Goal: Transaction & Acquisition: Download file/media

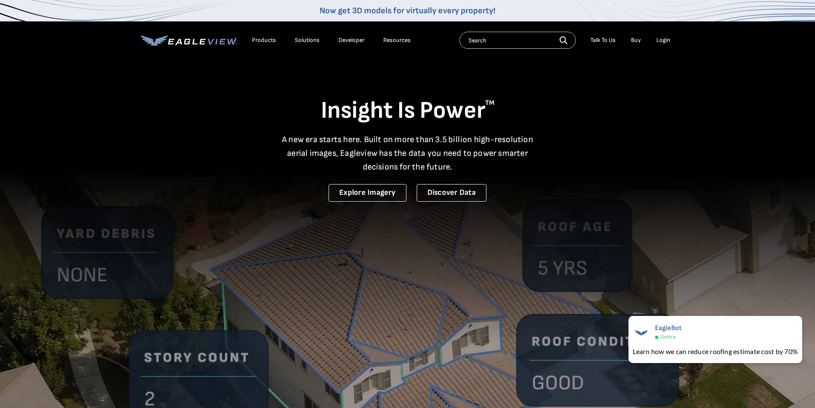
click at [661, 41] on div "Login" at bounding box center [663, 40] width 14 height 8
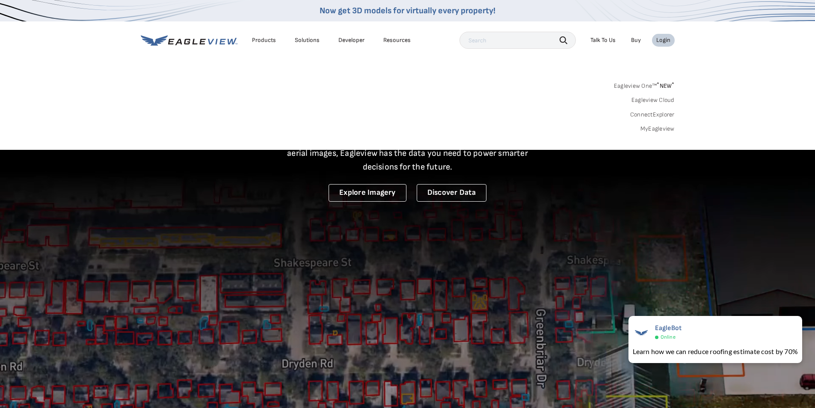
click at [190, 42] on icon at bounding box center [189, 40] width 97 height 11
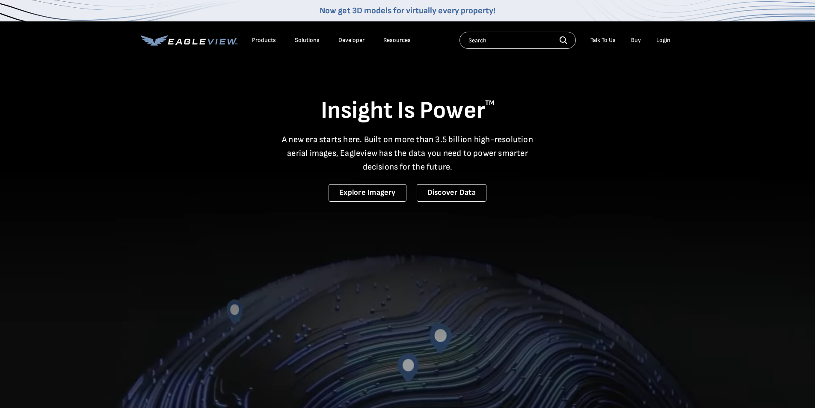
click at [668, 39] on div "Login" at bounding box center [663, 40] width 14 height 8
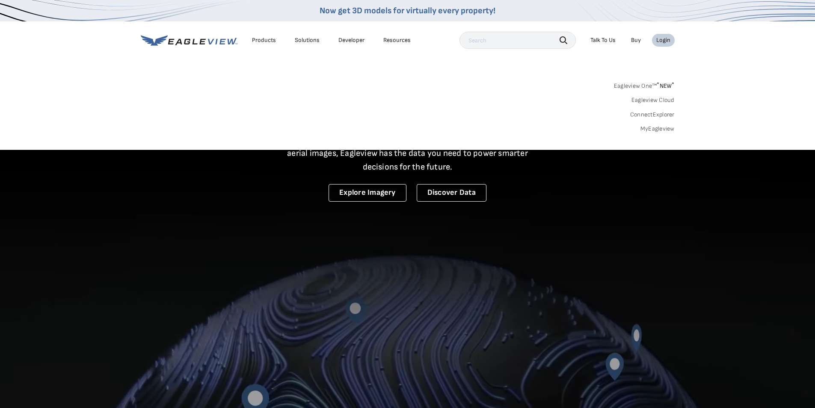
click at [656, 129] on link "MyEagleview" at bounding box center [657, 129] width 34 height 8
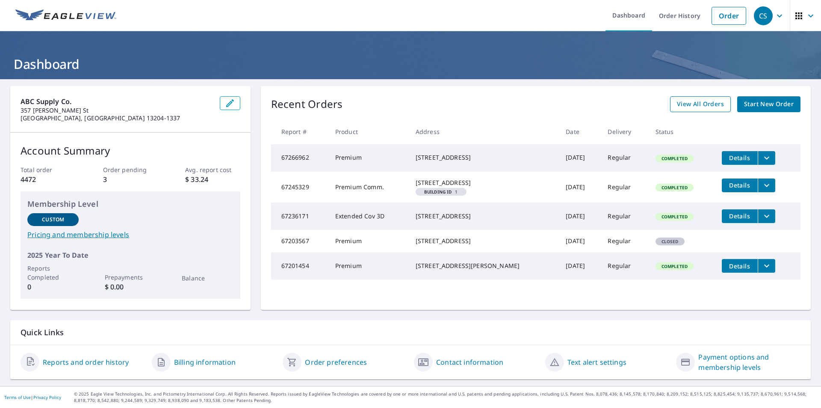
click at [691, 104] on span "View All Orders" at bounding box center [700, 104] width 47 height 11
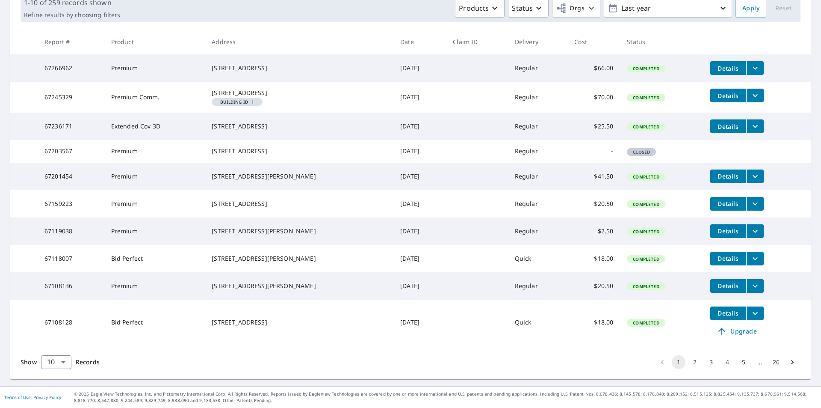
scroll to position [176, 0]
click at [688, 361] on button "2" at bounding box center [695, 362] width 14 height 14
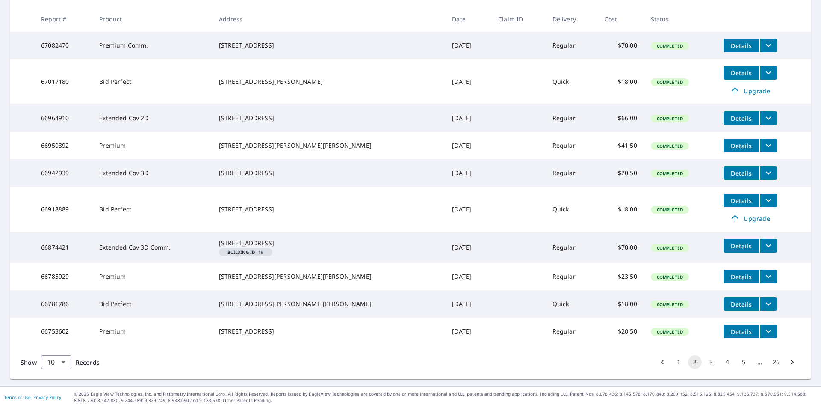
scroll to position [191, 0]
click at [705, 361] on button "3" at bounding box center [712, 362] width 14 height 14
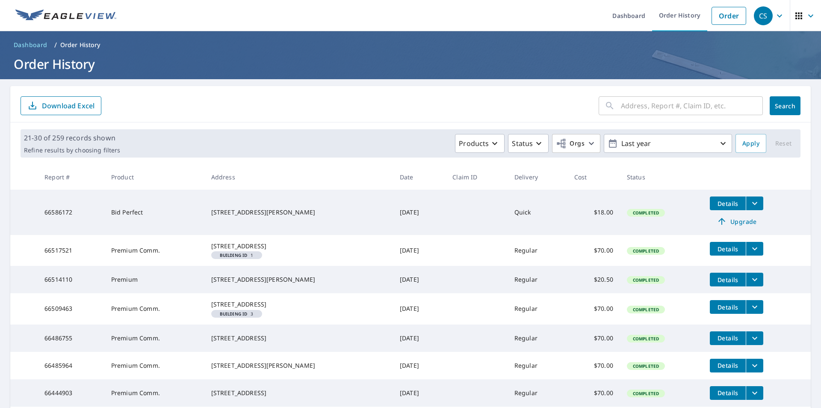
click at [641, 108] on input "text" at bounding box center [692, 106] width 142 height 24
type input "1218 arsenal st"
click button "Search" at bounding box center [785, 105] width 31 height 19
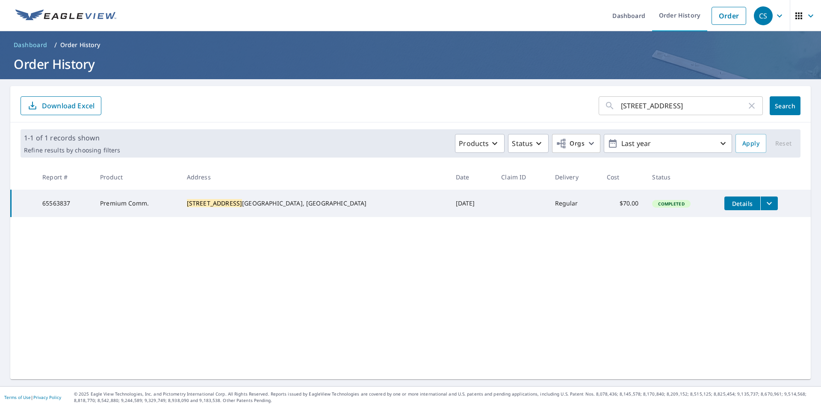
click at [730, 206] on span "Details" at bounding box center [743, 203] width 26 height 8
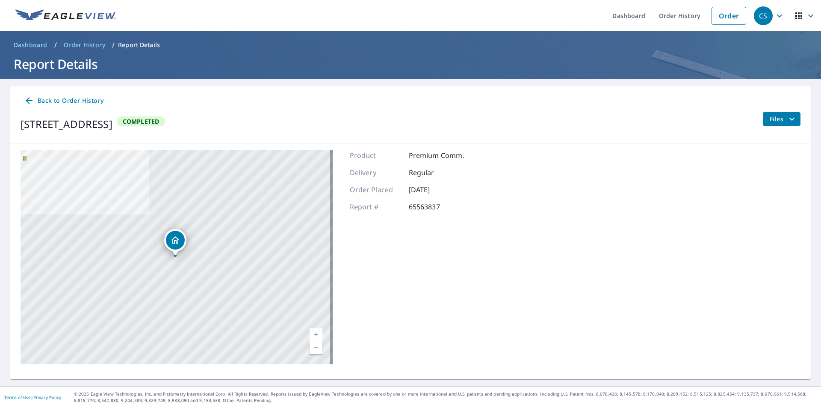
click at [787, 119] on icon "filesDropdownBtn-65563837" at bounding box center [792, 119] width 10 height 10
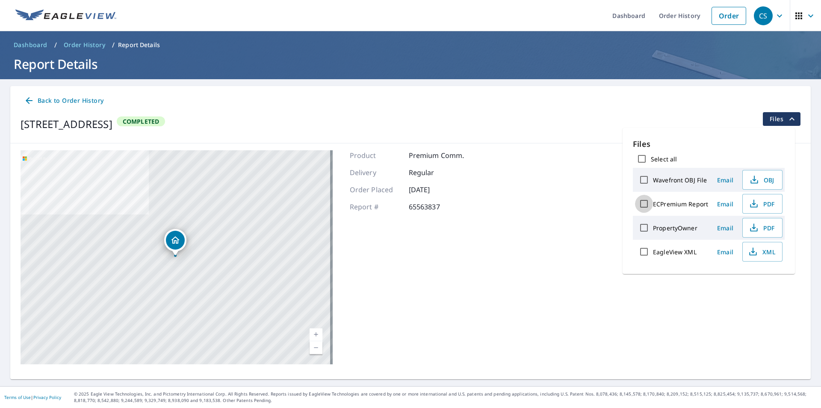
click at [647, 200] on input "ECPremium Report" at bounding box center [644, 204] width 18 height 18
checkbox input "true"
click at [757, 204] on icon "button" at bounding box center [754, 204] width 10 height 10
click at [747, 278] on span "Download" at bounding box center [751, 281] width 45 height 10
